Goal: Task Accomplishment & Management: Manage account settings

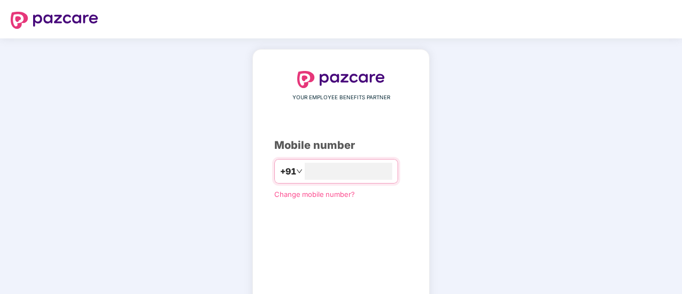
type input "**********"
click at [664, 220] on div "**********" at bounding box center [341, 195] width 682 height 315
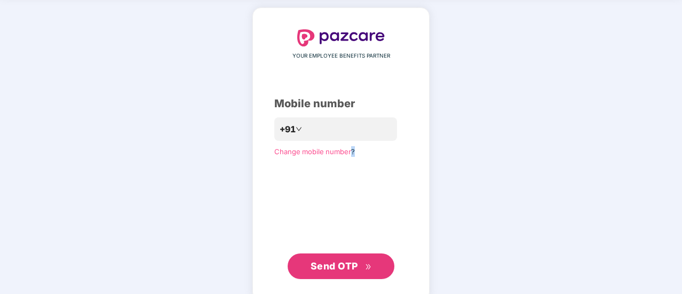
scroll to position [43, 0]
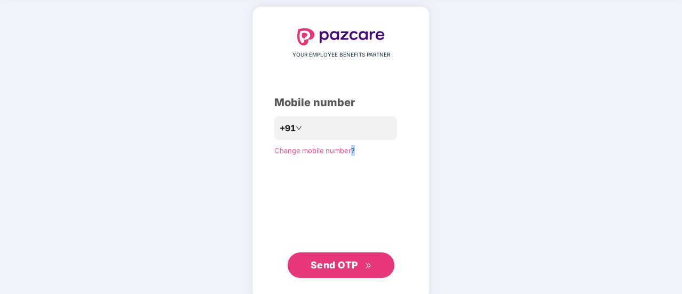
click at [336, 264] on span "Send OTP" at bounding box center [333, 264] width 47 height 11
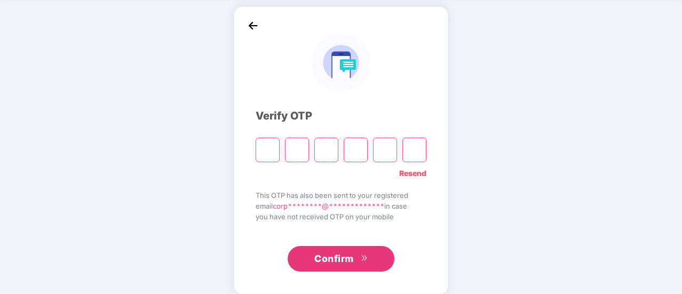
type input "*"
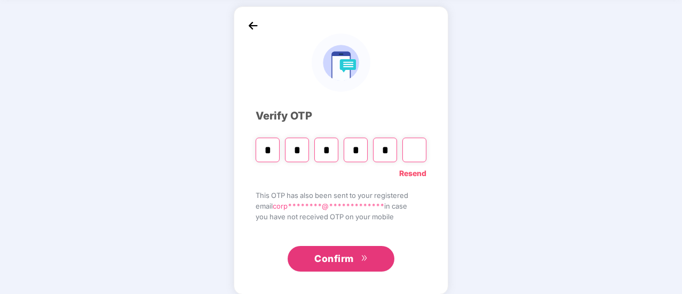
type input "*"
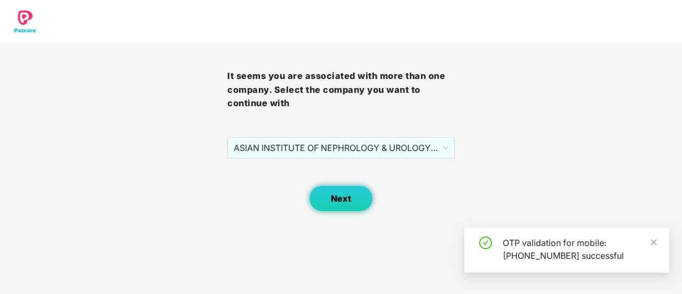
click at [360, 196] on button "Next" at bounding box center [341, 198] width 64 height 27
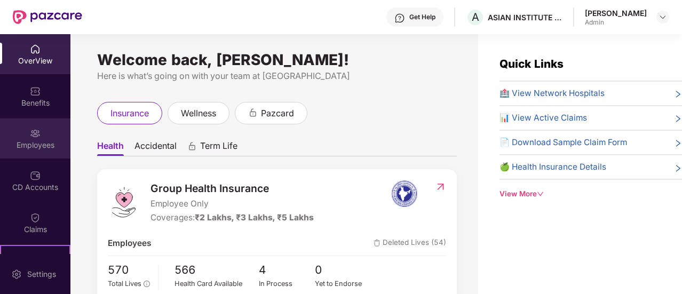
click at [51, 133] on div "Employees" at bounding box center [35, 138] width 70 height 40
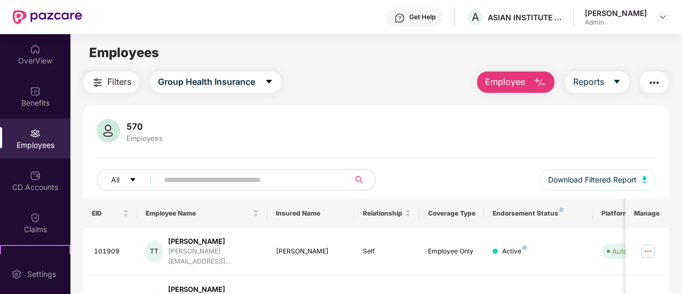
scroll to position [227, 0]
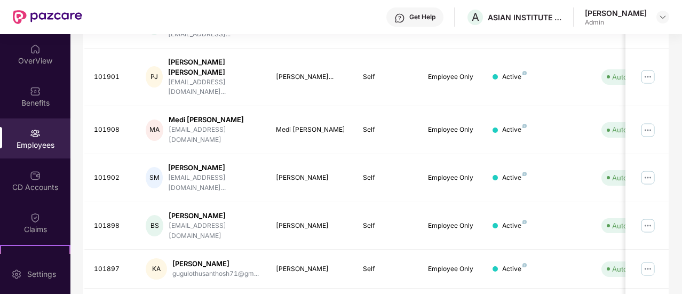
click at [672, 46] on div "Filters Group Health Insurance Employee Reports 570 Employees All Download Filt…" at bounding box center [375, 173] width 611 height 658
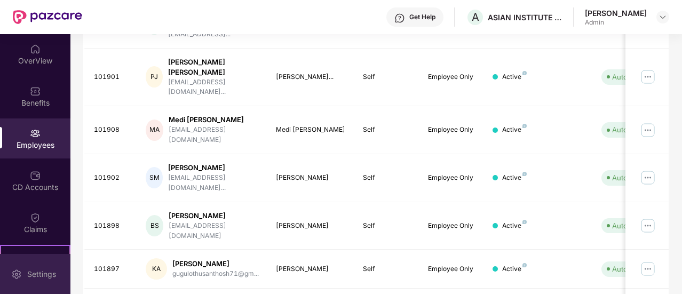
click at [27, 259] on div "Settings" at bounding box center [35, 274] width 70 height 40
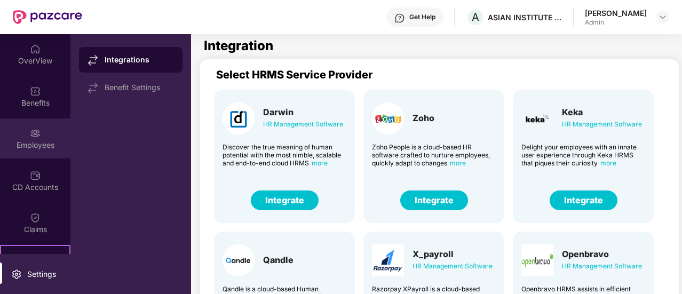
click at [38, 138] on div "Employees" at bounding box center [35, 138] width 70 height 40
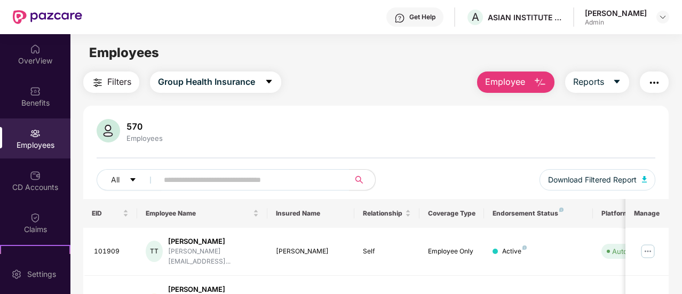
click at [657, 85] on img "button" at bounding box center [653, 82] width 13 height 13
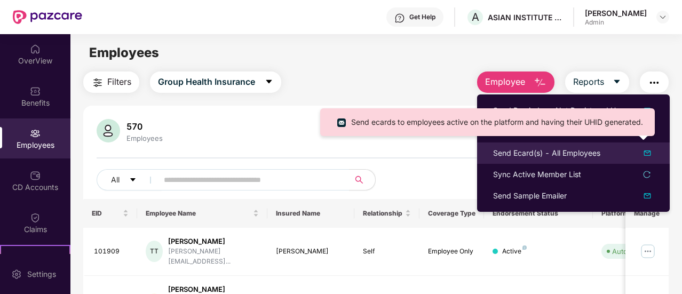
click at [647, 154] on img at bounding box center [646, 153] width 13 height 13
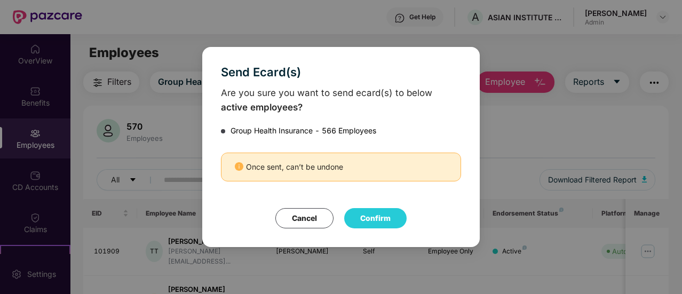
click at [297, 220] on button "Cancel" at bounding box center [304, 218] width 58 height 20
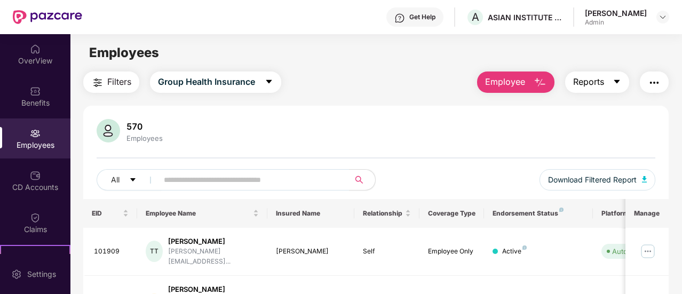
click at [619, 77] on icon "caret-down" at bounding box center [616, 81] width 9 height 9
